Goal: Transaction & Acquisition: Download file/media

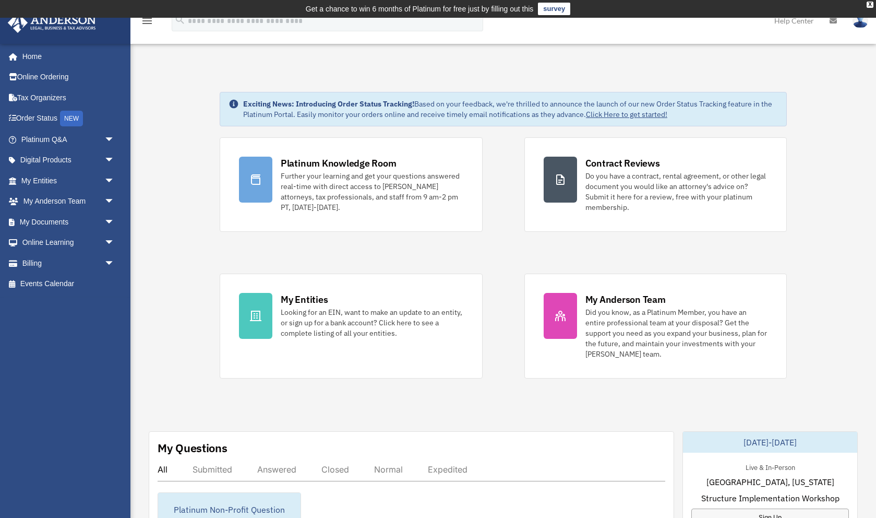
click at [859, 21] on img at bounding box center [861, 20] width 16 height 15
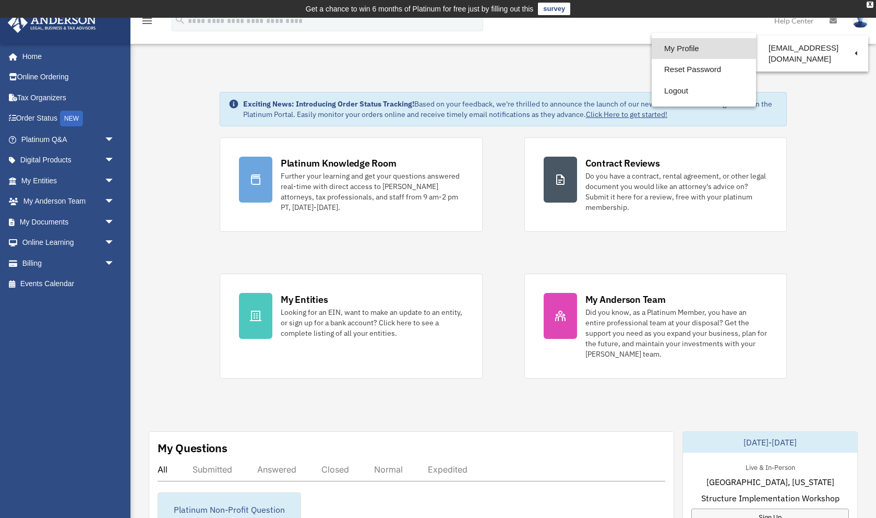
click at [678, 46] on link "My Profile" at bounding box center [704, 48] width 104 height 21
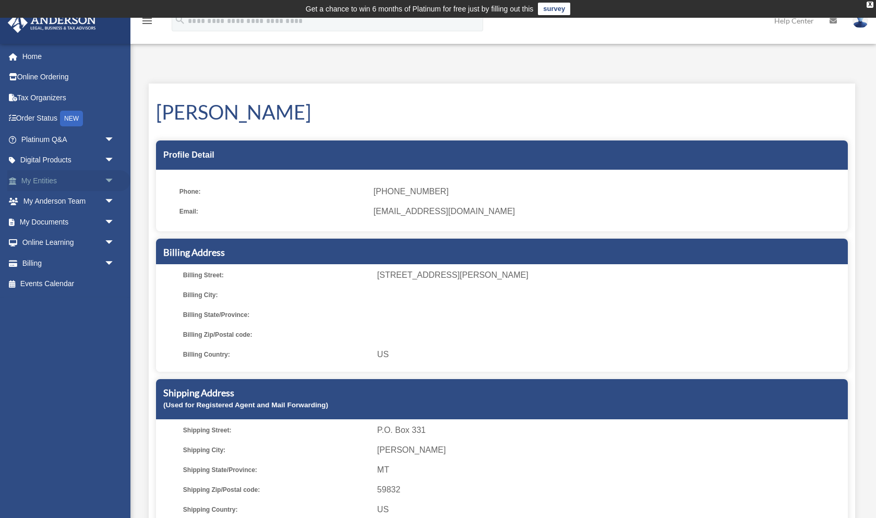
click at [109, 178] on span "arrow_drop_down" at bounding box center [114, 180] width 21 height 21
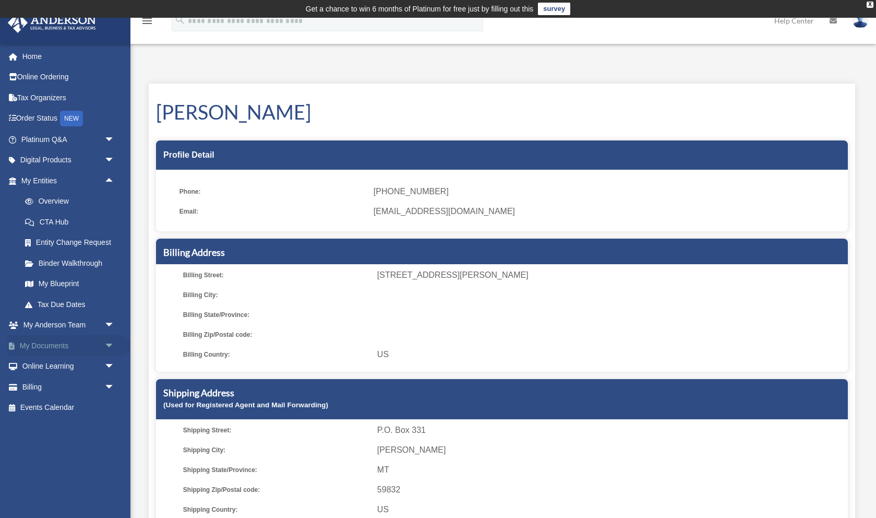
click at [109, 344] on span "arrow_drop_down" at bounding box center [114, 345] width 21 height 21
click at [41, 362] on link "Box" at bounding box center [73, 366] width 116 height 21
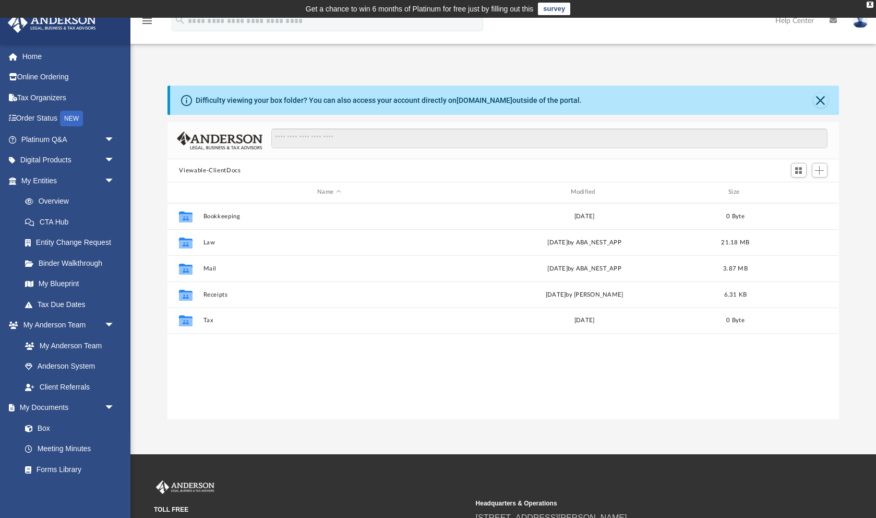
scroll to position [1, 1]
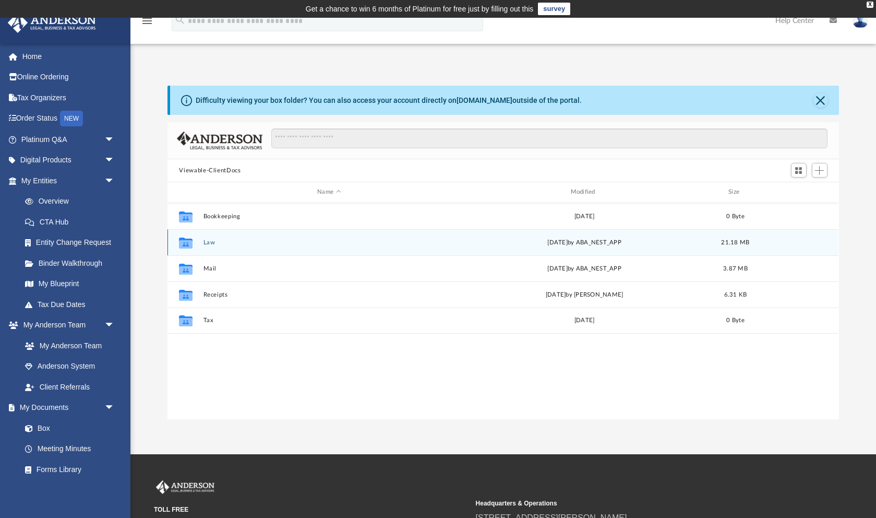
click at [207, 239] on button "Law" at bounding box center [328, 242] width 251 height 7
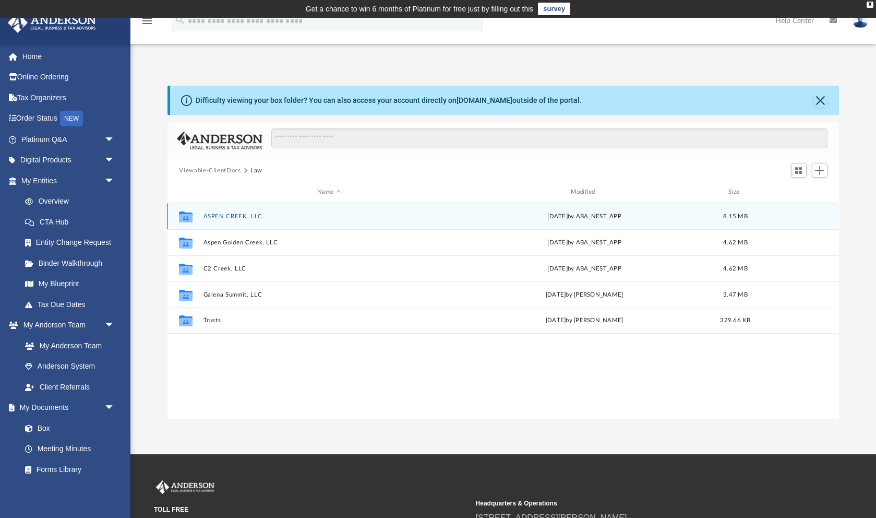
click at [210, 213] on button "ASPEN CREEK, LLC" at bounding box center [328, 216] width 251 height 7
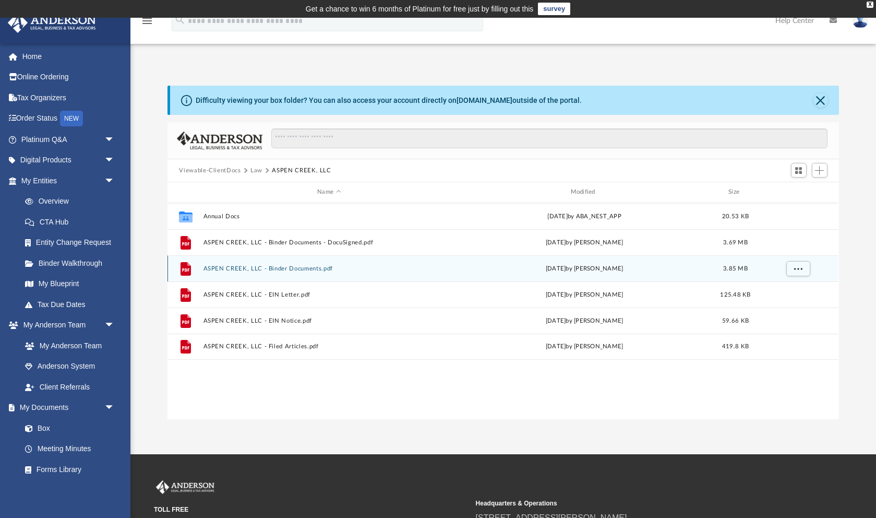
click at [304, 265] on button "ASPEN CREEK, LLC - Binder Documents.pdf" at bounding box center [328, 268] width 251 height 7
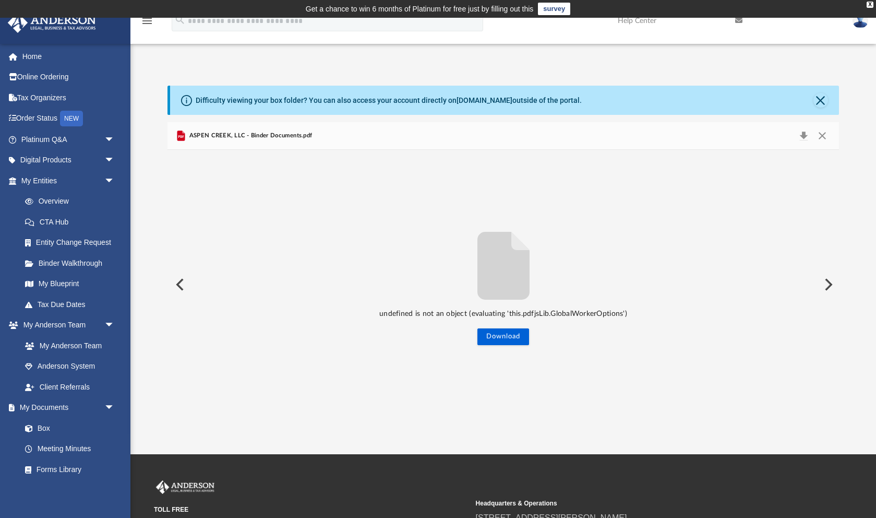
click at [819, 102] on button "Close" at bounding box center [820, 100] width 15 height 15
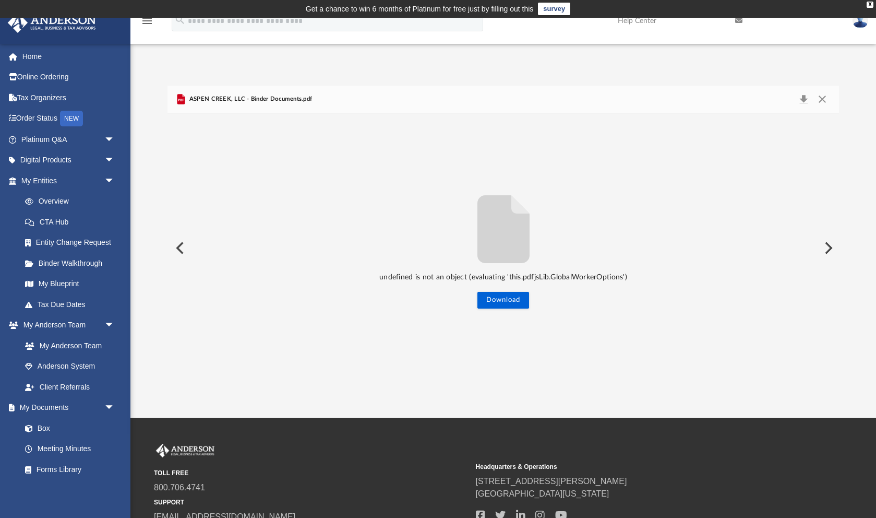
click at [508, 254] on icon "File preview" at bounding box center [503, 229] width 52 height 68
click at [507, 254] on icon "File preview" at bounding box center [503, 229] width 52 height 68
click at [268, 98] on span "ASPEN CREEK, LLC - Binder Documents.pdf" at bounding box center [249, 98] width 125 height 9
click at [180, 99] on icon "Preview" at bounding box center [181, 99] width 8 height 10
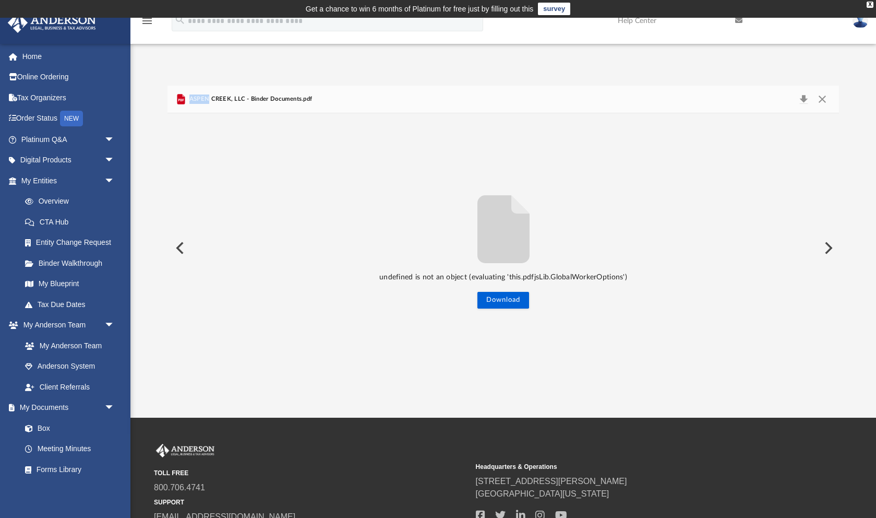
click at [180, 99] on icon "Preview" at bounding box center [181, 99] width 8 height 10
click at [498, 301] on button "Download" at bounding box center [503, 300] width 52 height 17
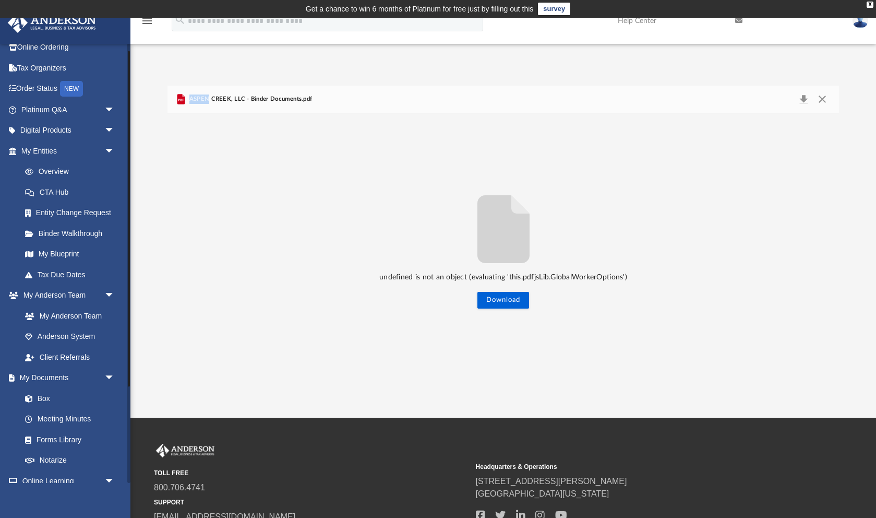
scroll to position [0, 0]
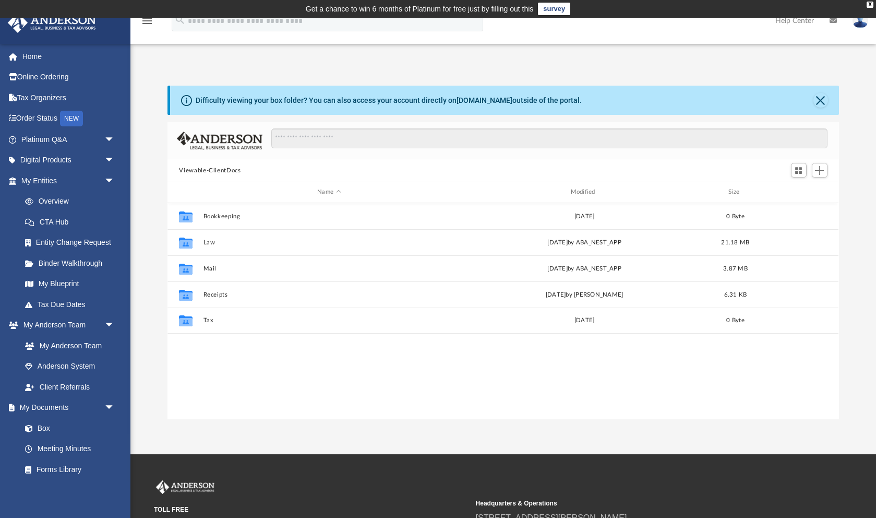
scroll to position [1, 1]
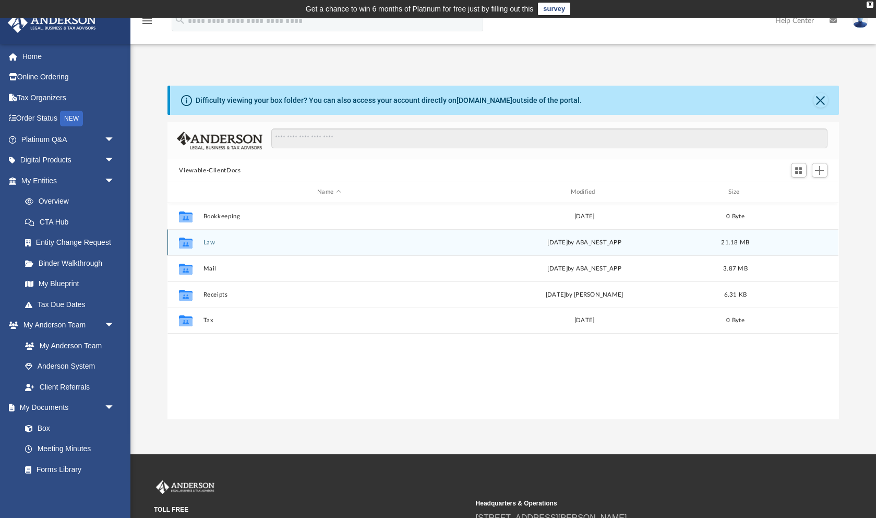
click at [212, 243] on div "Collaborated Folder Law [DATE] by ABA_NEST_APP 21.18 MB" at bounding box center [502, 242] width 671 height 26
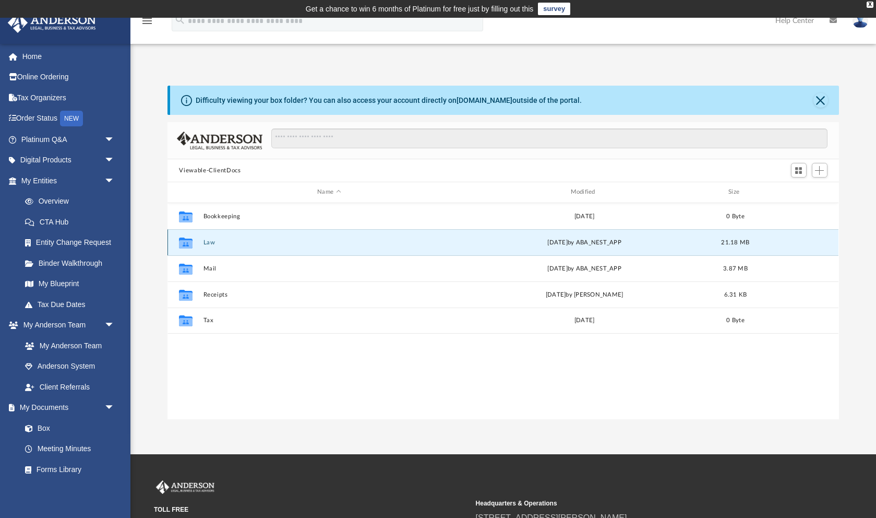
click at [198, 237] on div "Collaborated Folder" at bounding box center [186, 242] width 26 height 17
click at [186, 239] on icon "grid" at bounding box center [186, 243] width 14 height 8
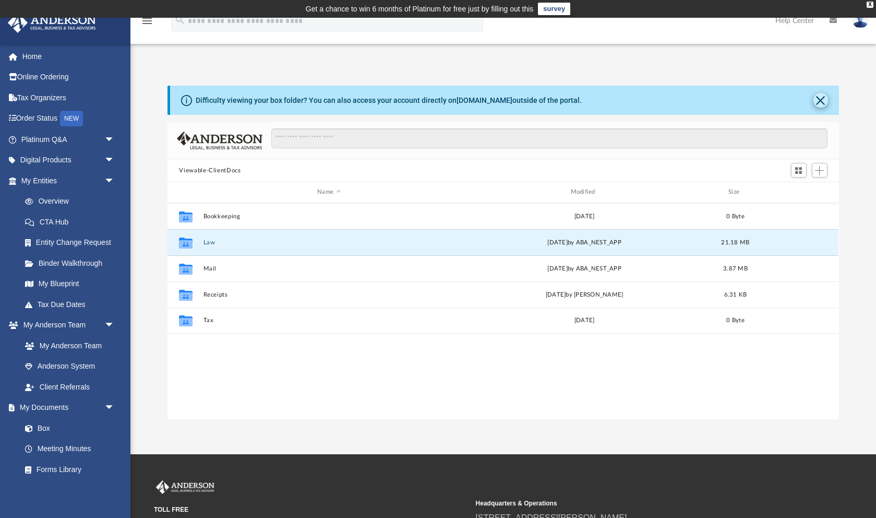
click at [822, 99] on button "Close" at bounding box center [820, 100] width 15 height 15
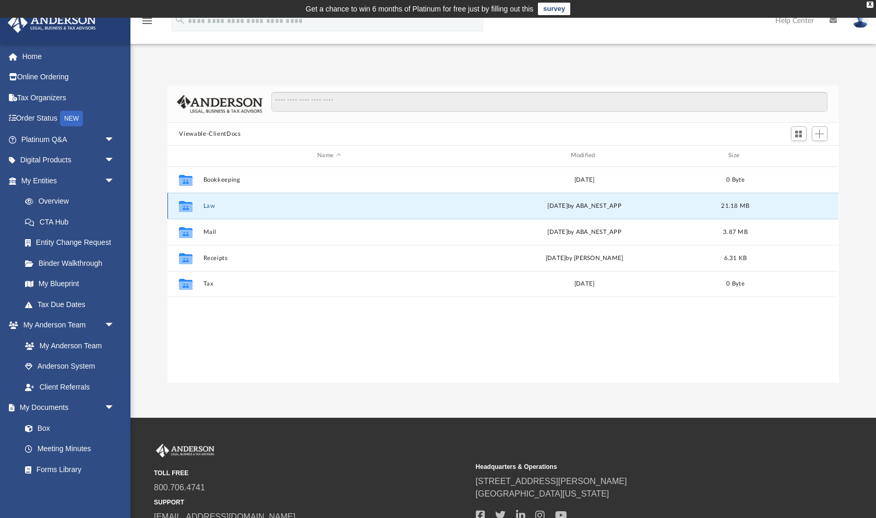
click at [189, 203] on icon "grid" at bounding box center [186, 207] width 14 height 8
click at [588, 202] on div "[DATE] by ABA_NEST_APP" at bounding box center [584, 205] width 251 height 9
drag, startPoint x: 588, startPoint y: 202, endPoint x: 728, endPoint y: 202, distance: 139.8
click at [588, 202] on div "[DATE] by ABA_NEST_APP" at bounding box center [584, 205] width 251 height 9
drag, startPoint x: 729, startPoint y: 197, endPoint x: 713, endPoint y: 195, distance: 16.9
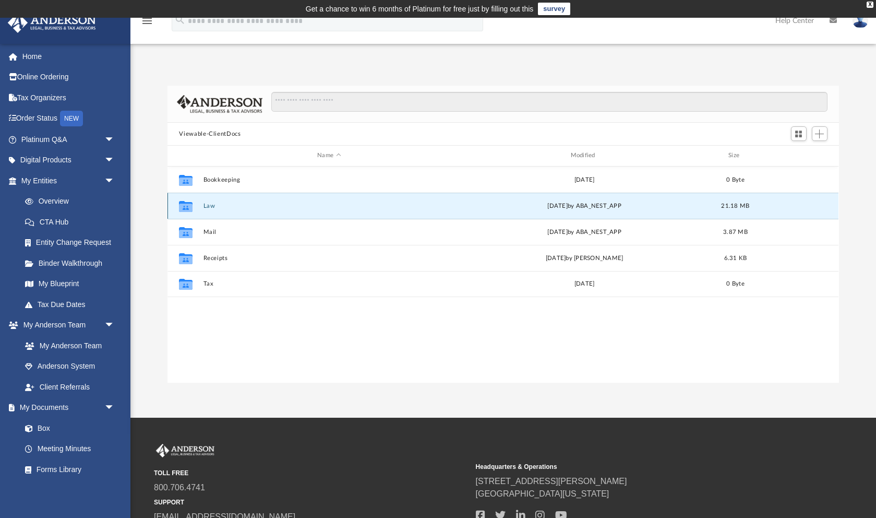
click at [729, 202] on span "21.18 MB" at bounding box center [736, 205] width 28 height 6
click at [203, 203] on button "Law" at bounding box center [328, 205] width 251 height 7
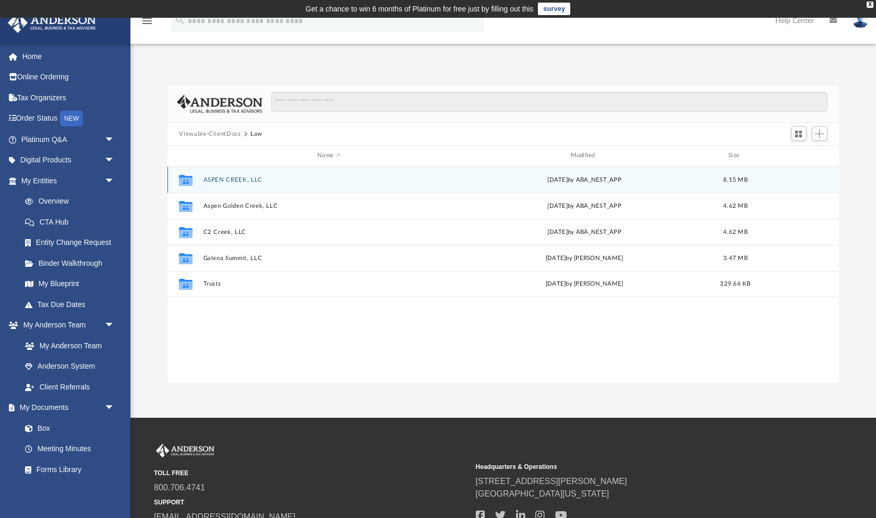
click at [222, 176] on button "ASPEN CREEK, LLC" at bounding box center [328, 179] width 251 height 7
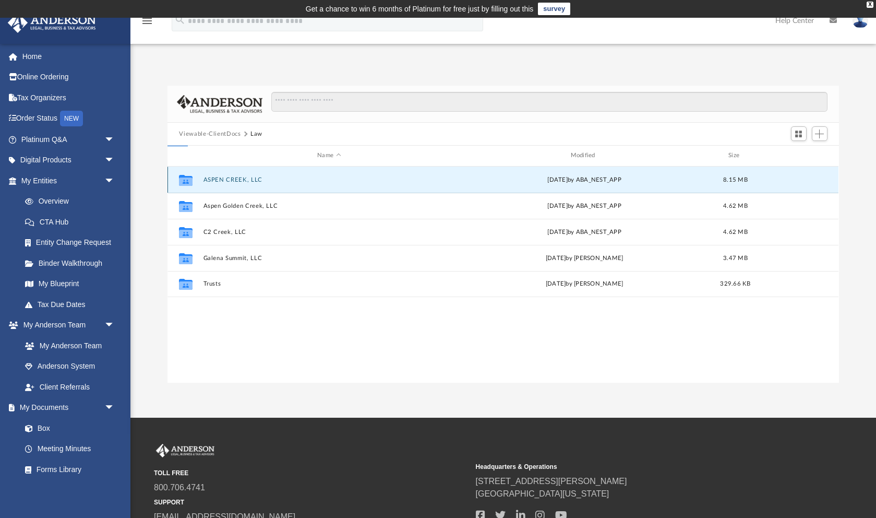
click at [222, 176] on button "ASPEN CREEK, LLC" at bounding box center [328, 179] width 251 height 7
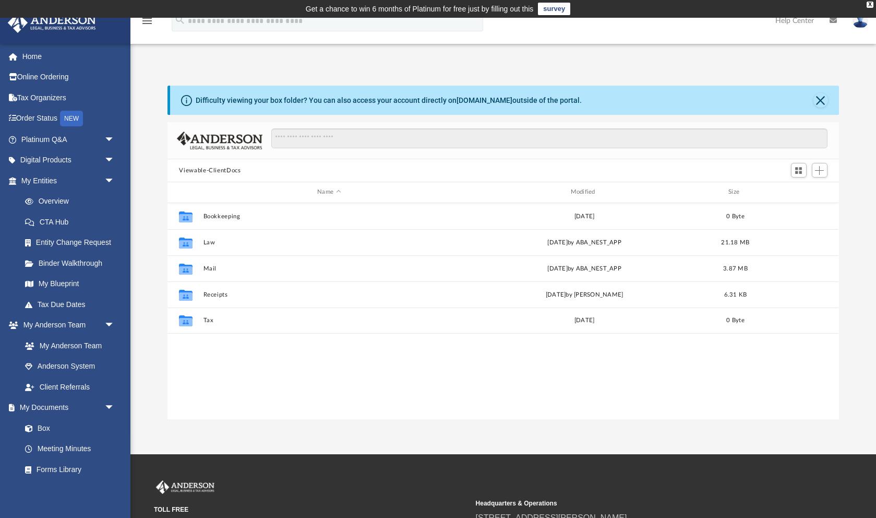
scroll to position [242, 671]
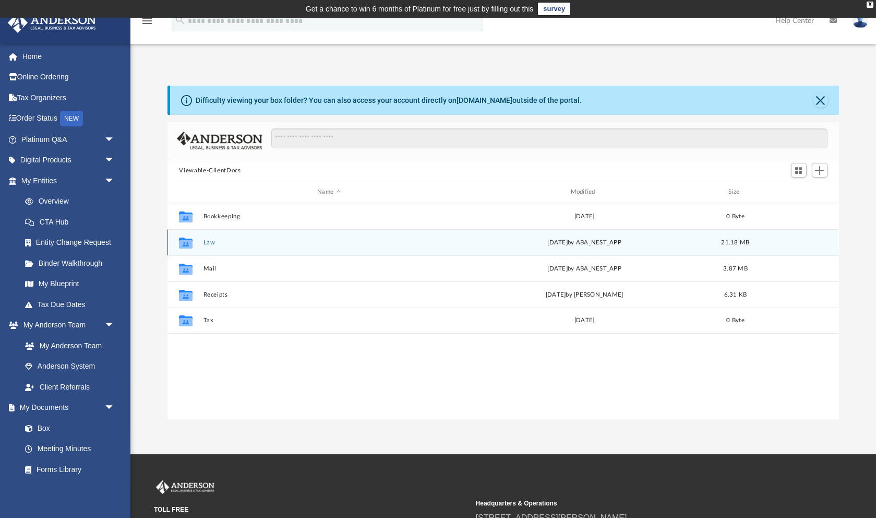
click at [209, 241] on button "Law" at bounding box center [328, 242] width 251 height 7
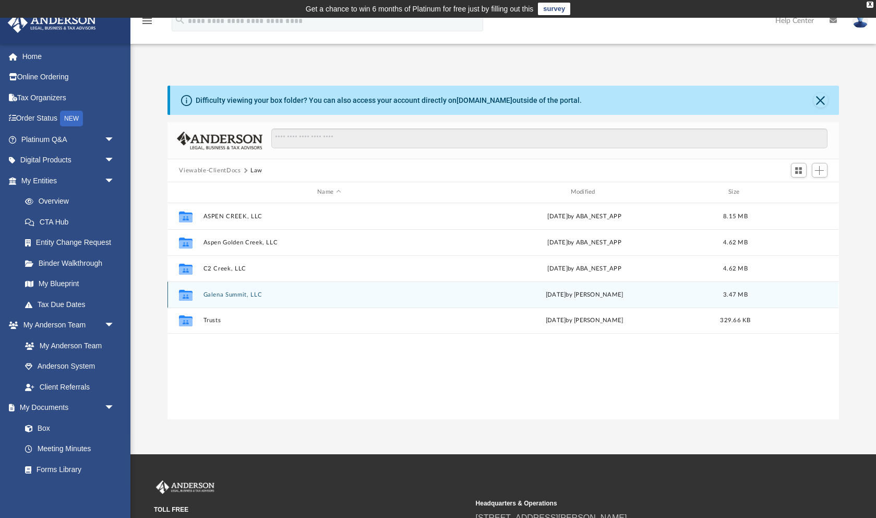
click at [249, 292] on button "Galena Summit, LLC" at bounding box center [328, 294] width 251 height 7
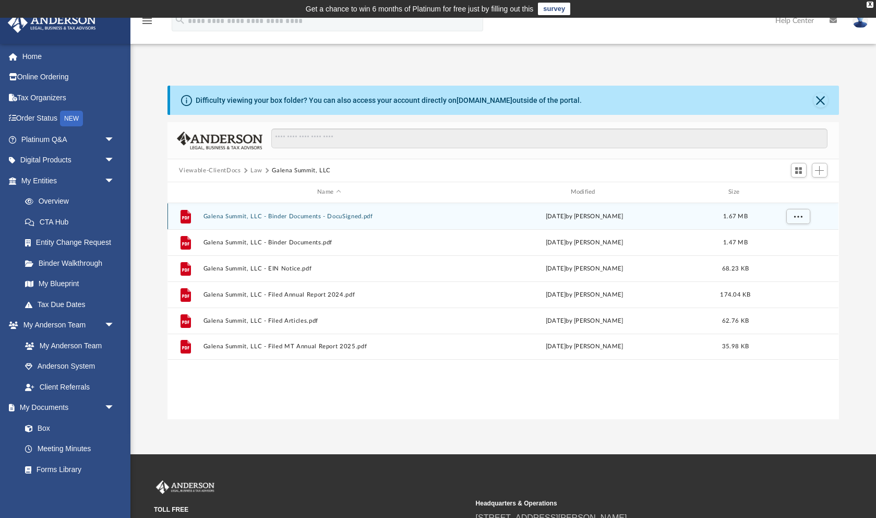
click at [292, 213] on button "Galena Summit, LLC - Binder Documents - DocuSigned.pdf" at bounding box center [328, 216] width 251 height 7
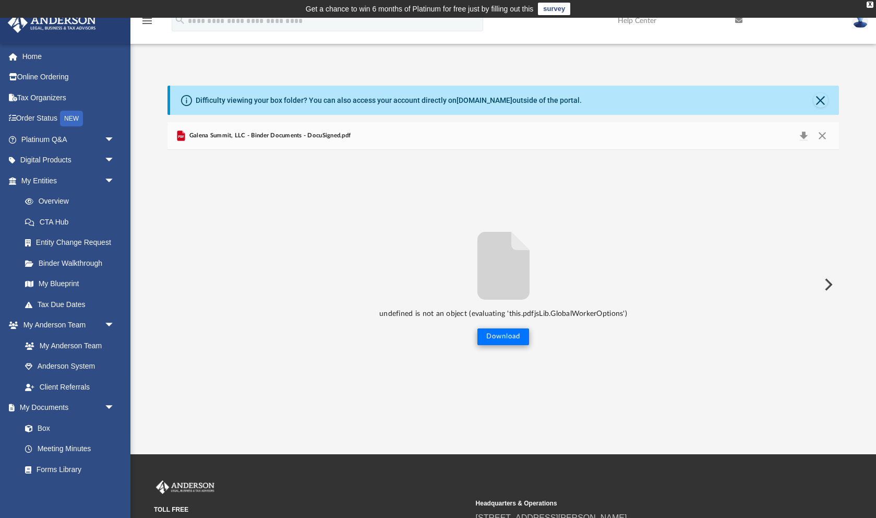
click at [510, 337] on button "Download" at bounding box center [503, 336] width 52 height 17
click at [821, 140] on button "Close" at bounding box center [822, 135] width 19 height 15
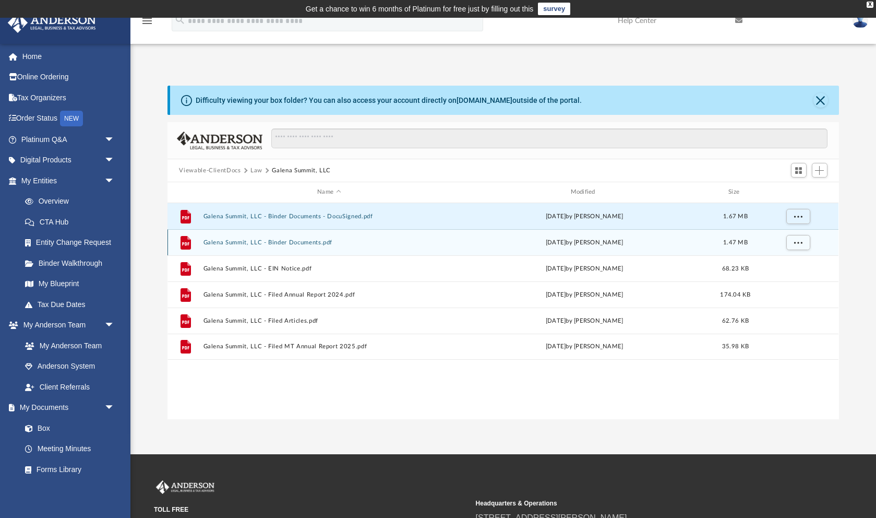
click at [308, 239] on button "Galena Summit, LLC - Binder Documents.pdf" at bounding box center [328, 242] width 251 height 7
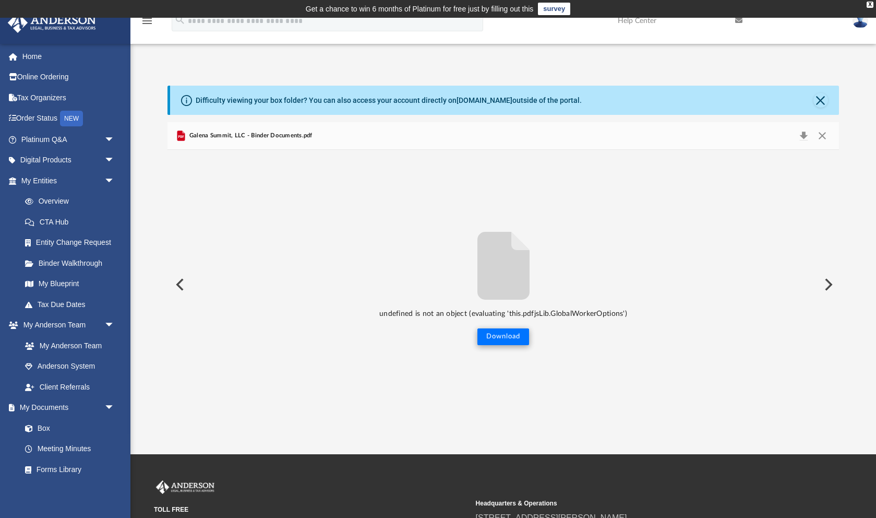
click at [495, 340] on button "Download" at bounding box center [503, 336] width 52 height 17
